Goal: Transaction & Acquisition: Purchase product/service

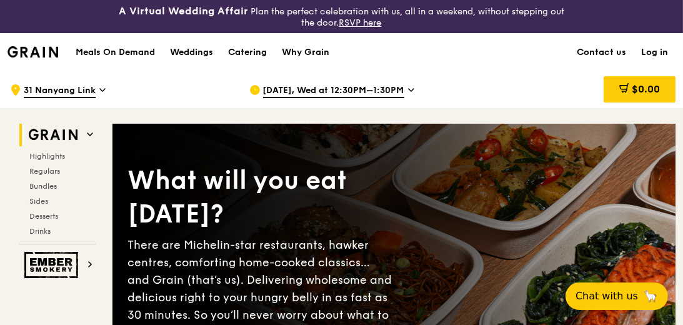
click at [658, 49] on link "Log in" at bounding box center [655, 53] width 42 height 38
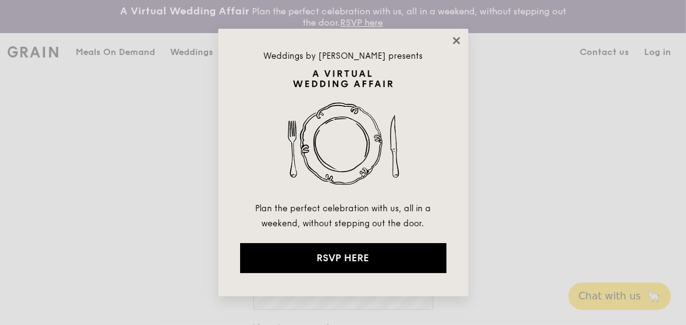
click at [459, 39] on icon at bounding box center [456, 40] width 11 height 11
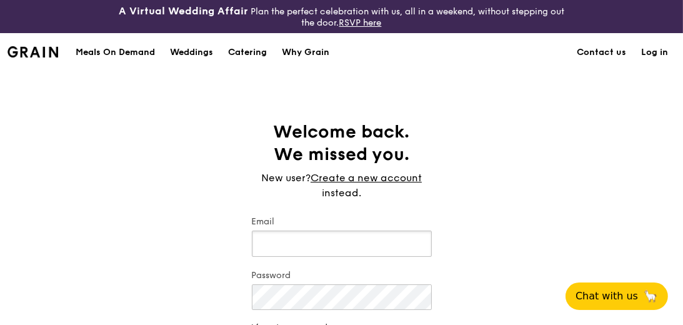
click at [319, 240] on input "Email" at bounding box center [342, 244] width 180 height 26
type input "[EMAIL_ADDRESS][DOMAIN_NAME]"
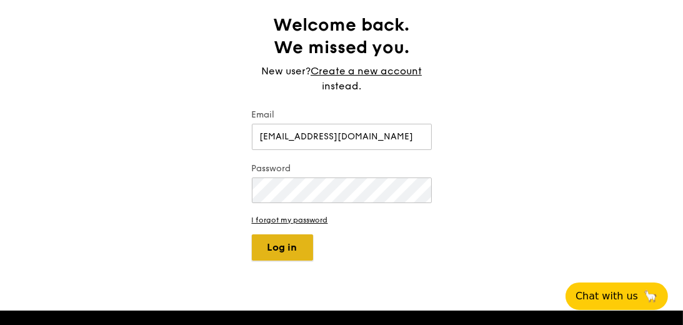
click at [291, 249] on button "Log in" at bounding box center [282, 247] width 61 height 26
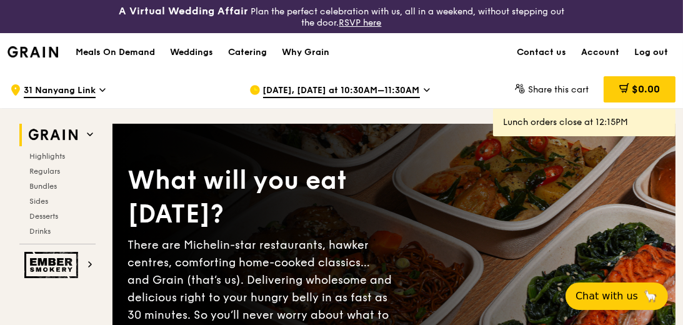
click at [413, 90] on div "[DATE], [DATE] at 10:30AM–11:30AM" at bounding box center [358, 90] width 219 height 38
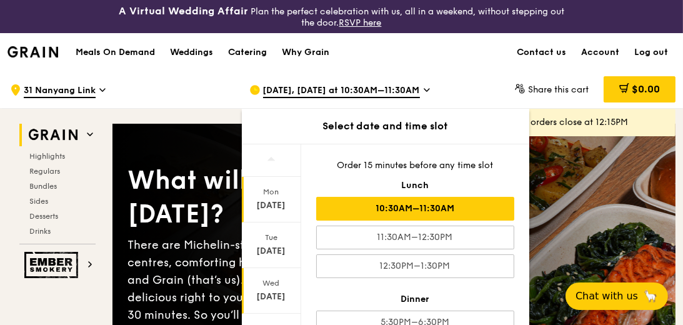
click at [254, 291] on div "[DATE]" at bounding box center [272, 297] width 56 height 13
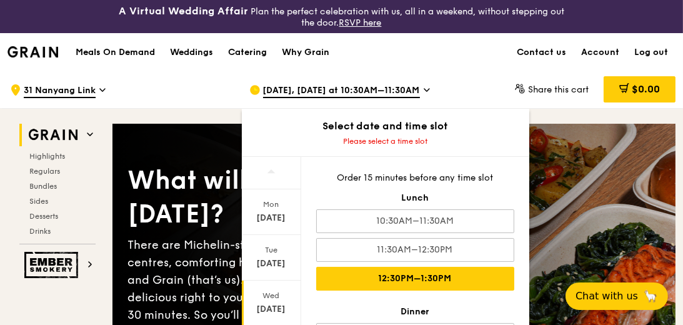
click at [426, 269] on div "12:30PM–1:30PM" at bounding box center [415, 279] width 198 height 24
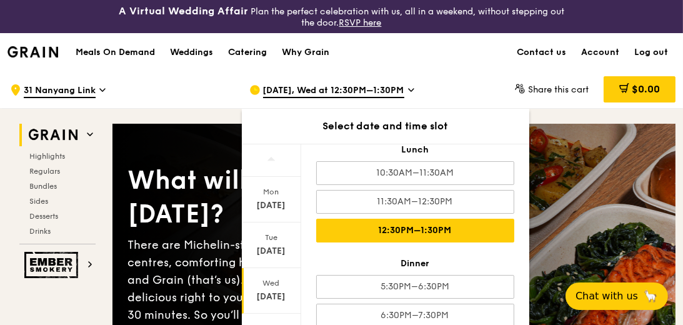
scroll to position [39, 0]
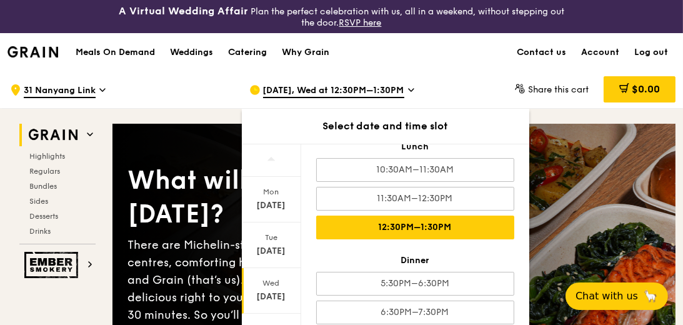
click at [485, 60] on div "Meals On Demand Weddings Catering Why Grain Contact us Account Log out" at bounding box center [342, 52] width 668 height 38
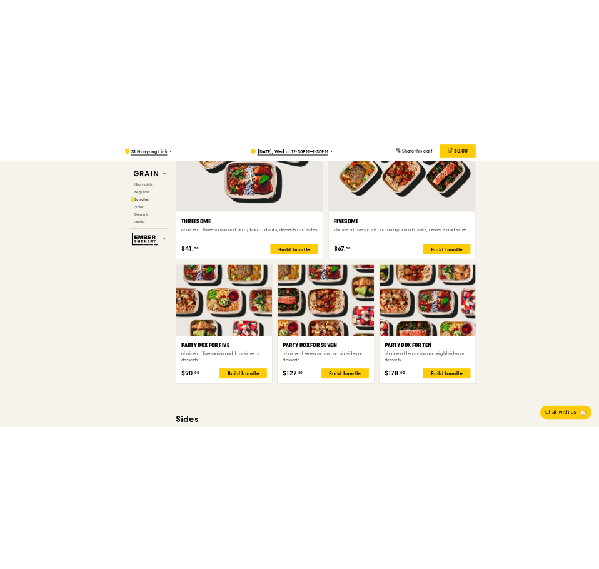
scroll to position [2489, 0]
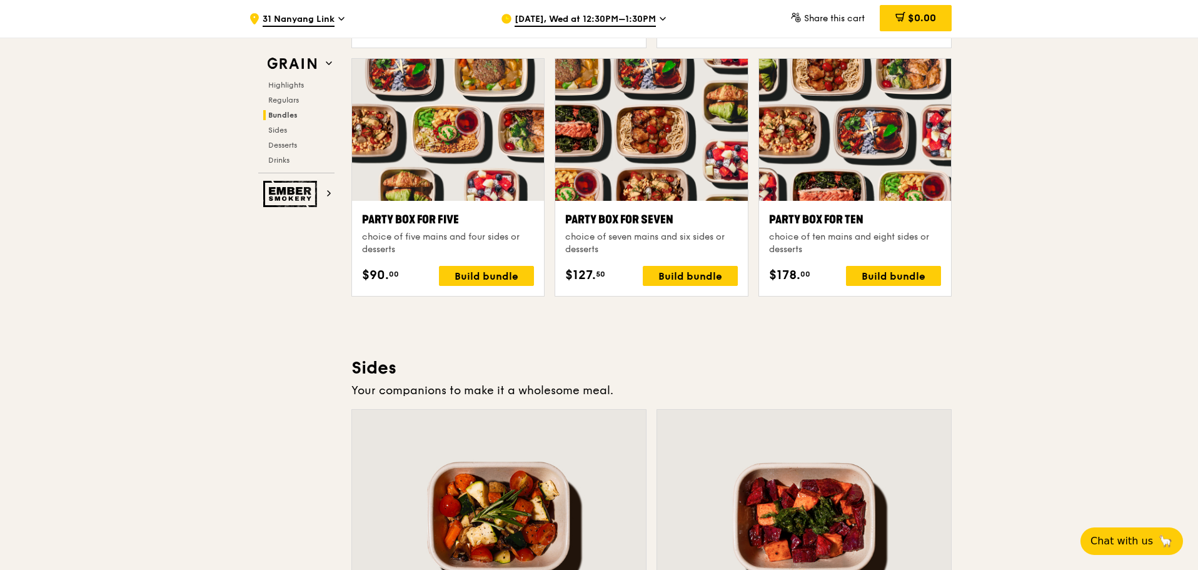
click at [685, 265] on div "Party Box for Ten choice of ten mains and eight sides or desserts $178. 00 Buil…" at bounding box center [855, 248] width 172 height 75
click at [685, 273] on div "Build bundle" at bounding box center [893, 276] width 95 height 20
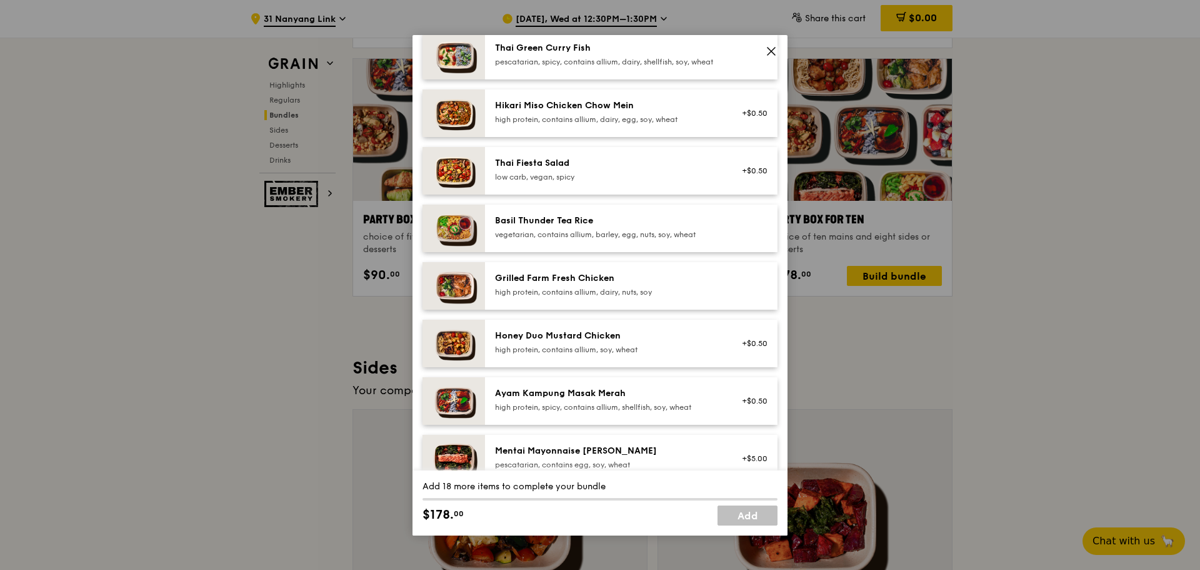
scroll to position [188, 0]
